Goal: Information Seeking & Learning: Check status

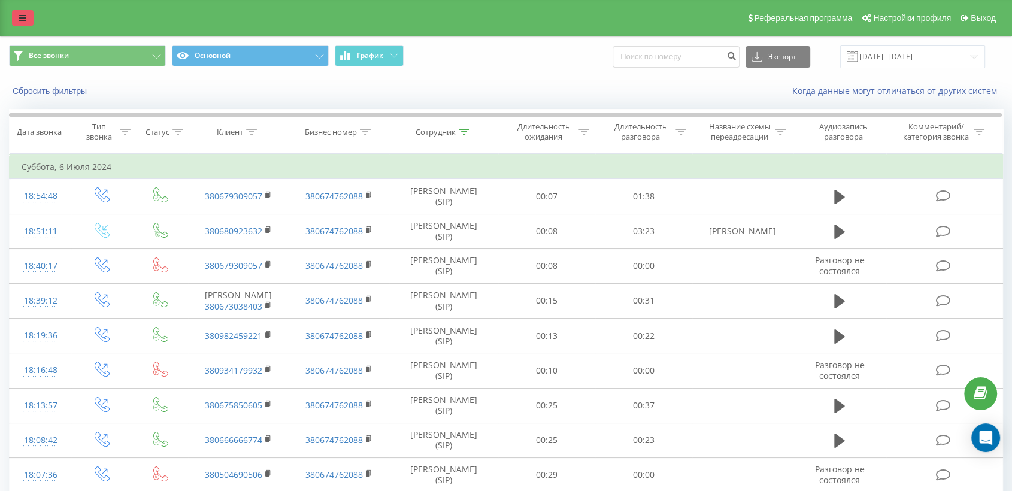
click at [23, 19] on icon at bounding box center [22, 18] width 7 height 8
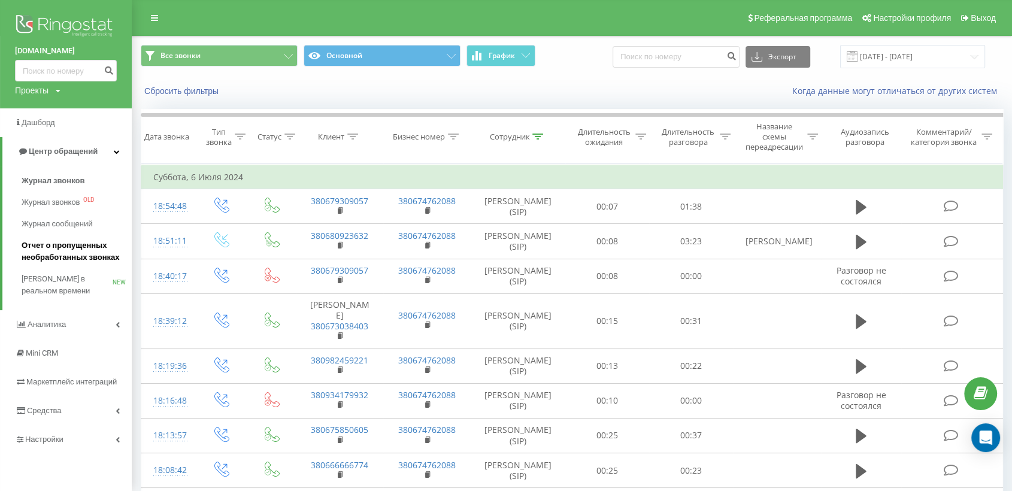
click at [53, 254] on span "Отчет о пропущенных необработанных звонках" at bounding box center [74, 252] width 104 height 24
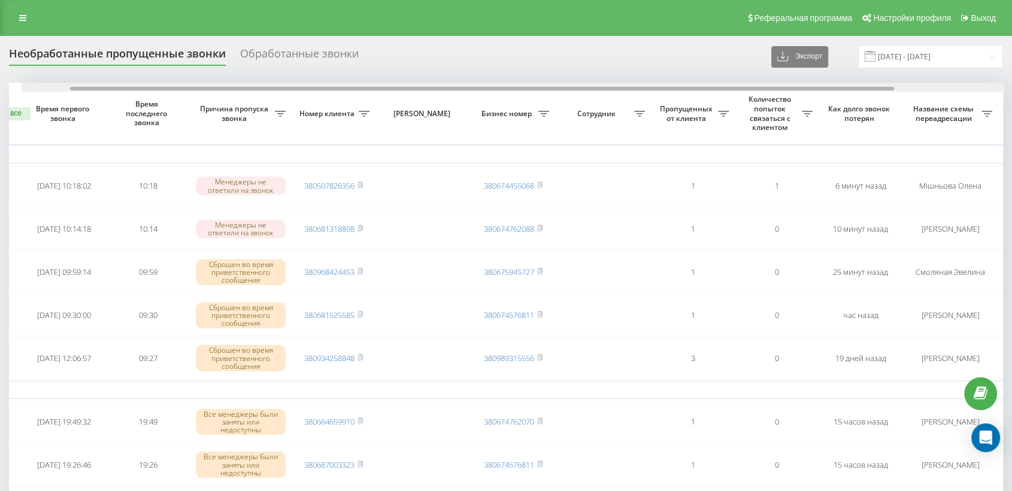
scroll to position [0, 85]
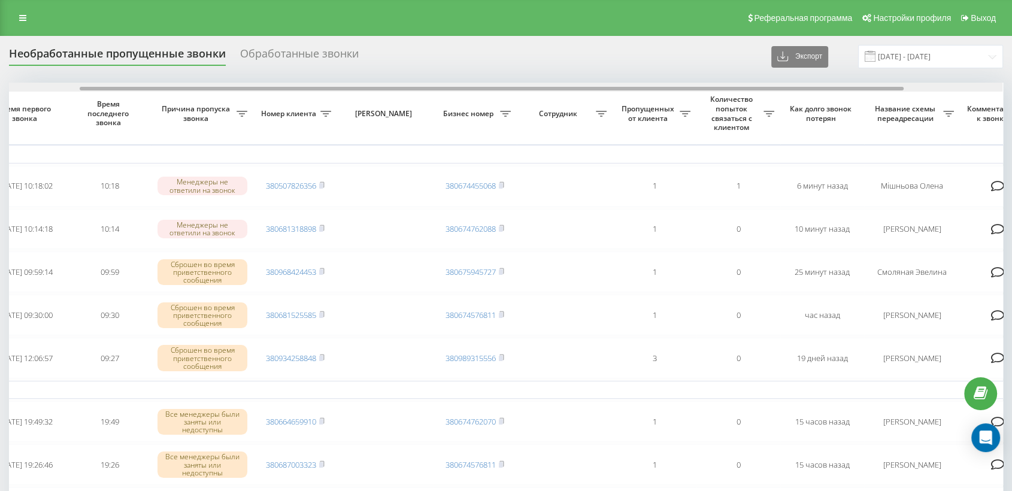
drag, startPoint x: 594, startPoint y: 89, endPoint x: 665, endPoint y: 92, distance: 70.7
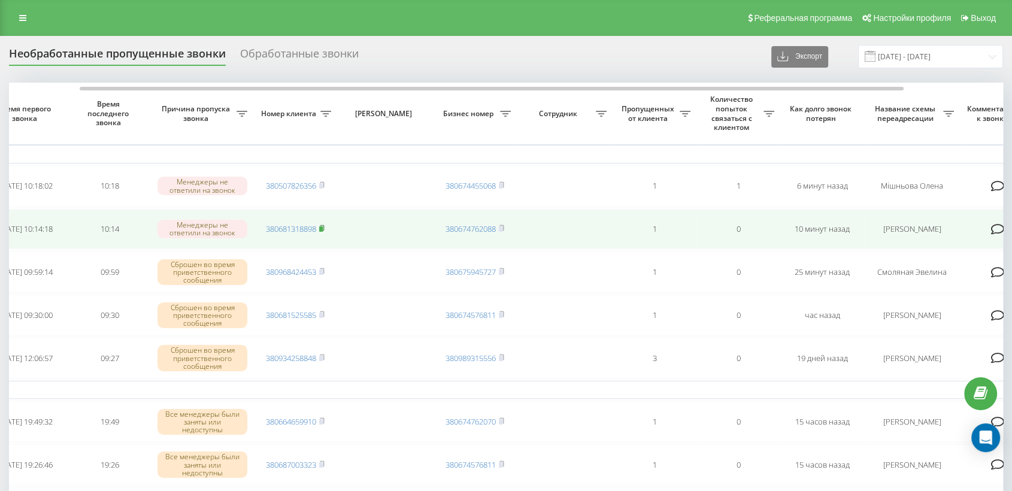
click at [322, 228] on rect at bounding box center [321, 228] width 4 height 5
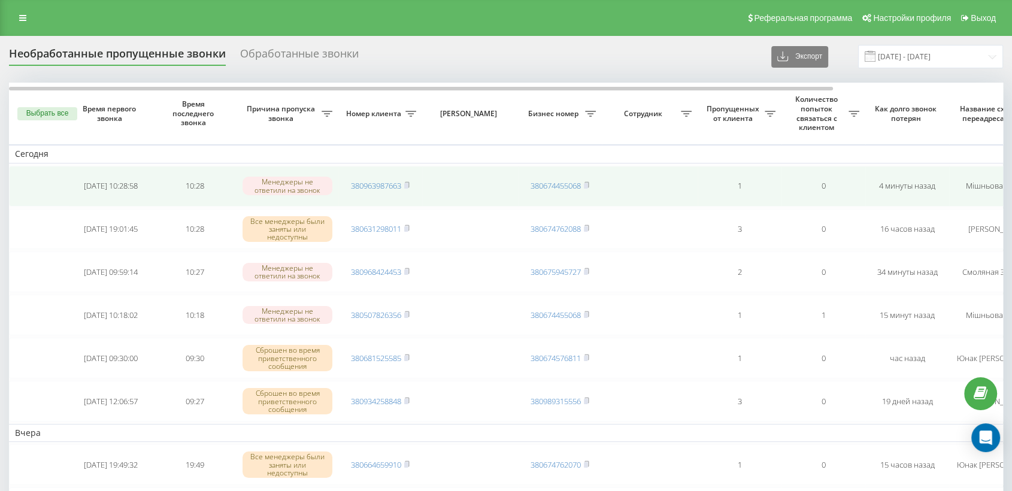
scroll to position [66, 0]
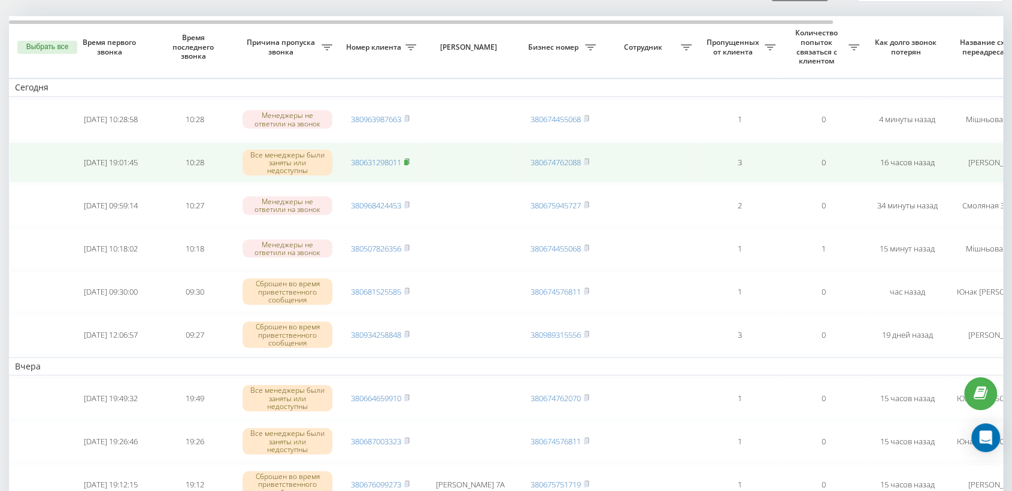
click at [408, 160] on rect at bounding box center [406, 162] width 4 height 5
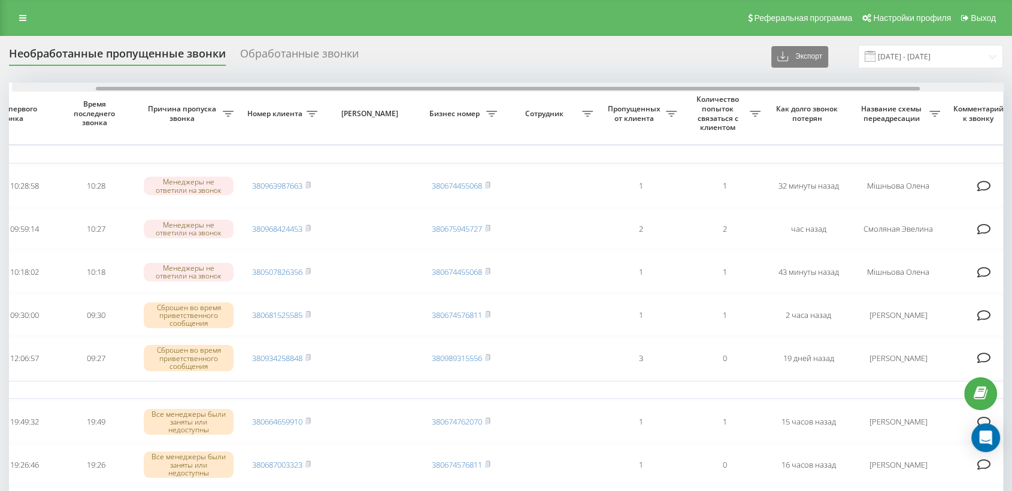
scroll to position [0, 101]
drag, startPoint x: 563, startPoint y: 89, endPoint x: 648, endPoint y: 74, distance: 85.8
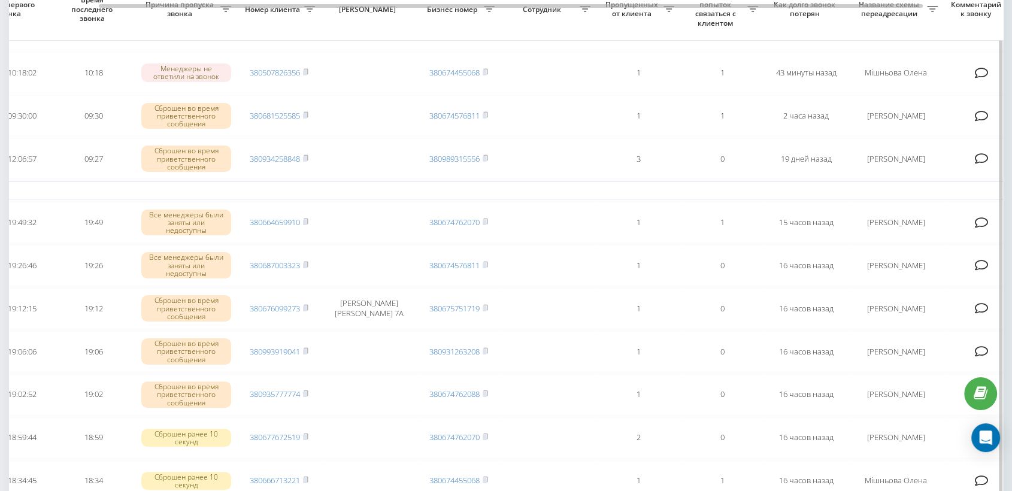
scroll to position [0, 0]
